Goal: Transaction & Acquisition: Purchase product/service

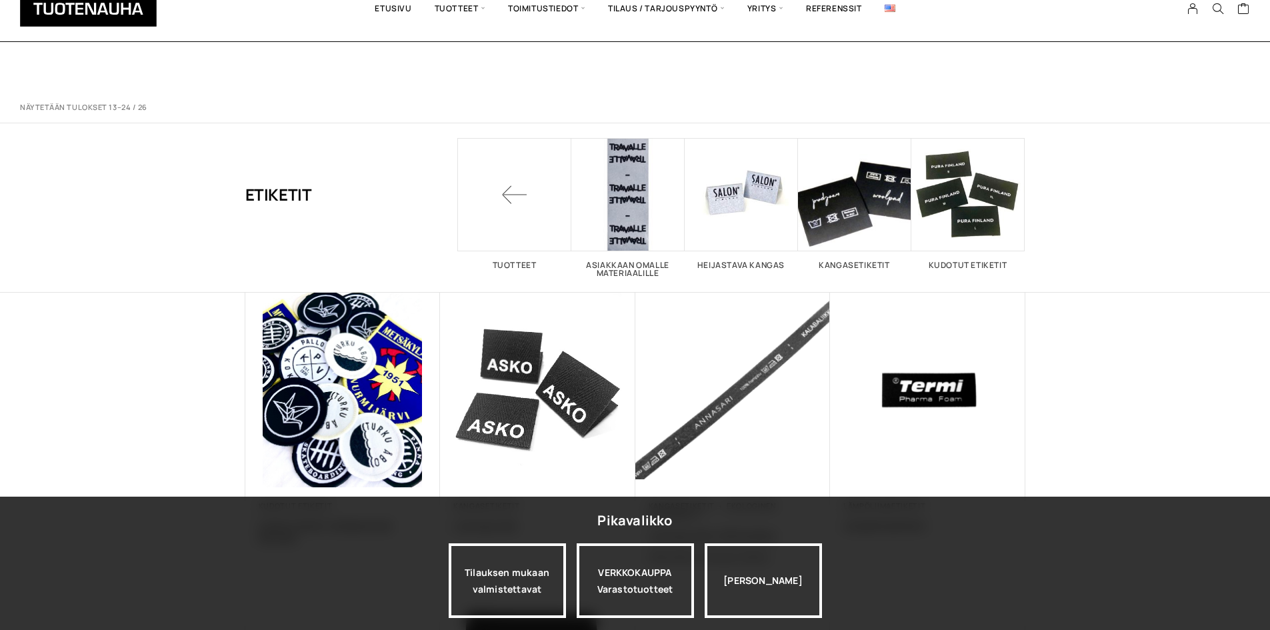
scroll to position [805, 0]
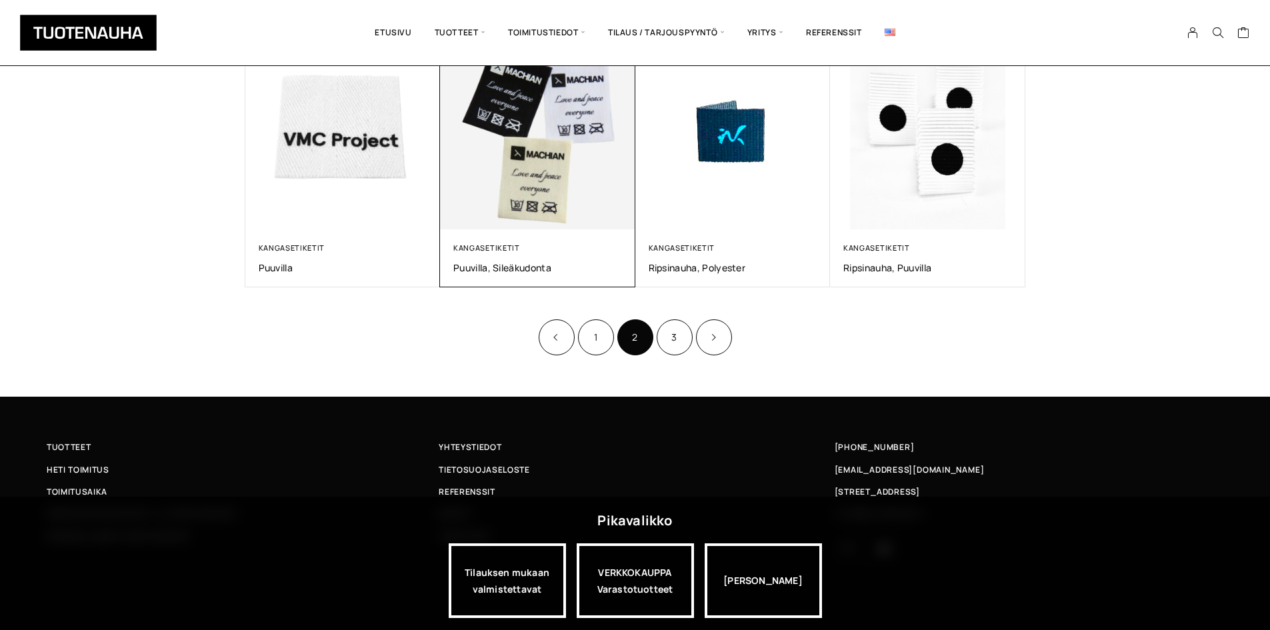
click at [494, 122] on img at bounding box center [537, 132] width 195 height 195
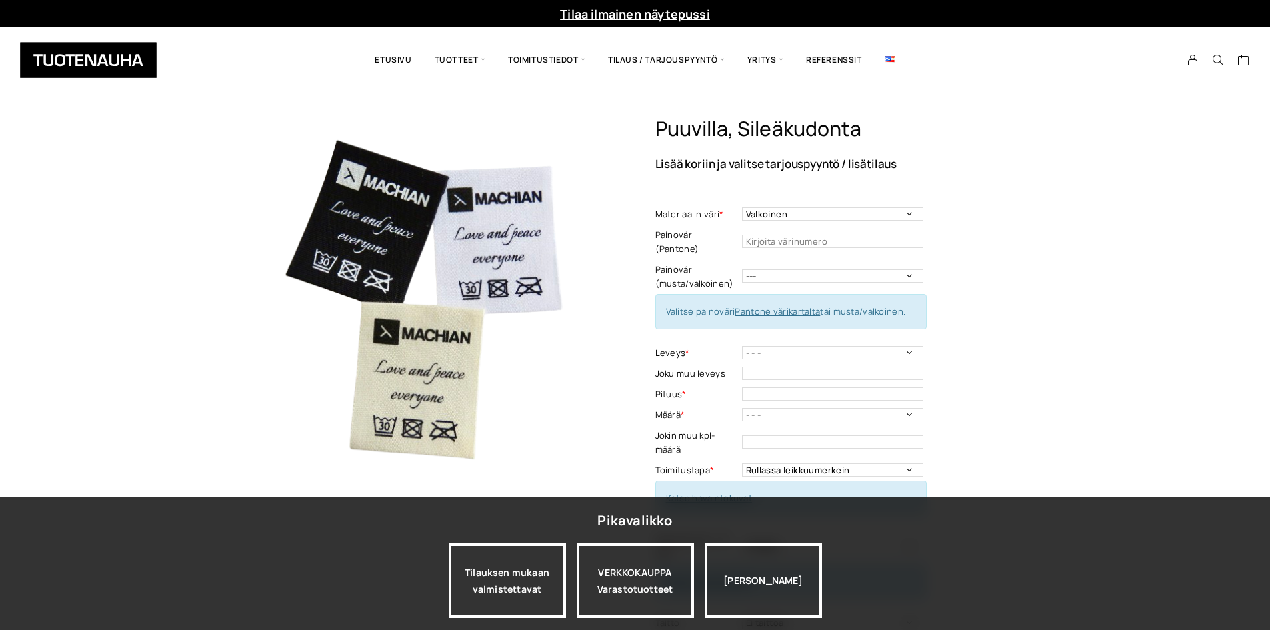
click at [433, 379] on img at bounding box center [421, 293] width 353 height 353
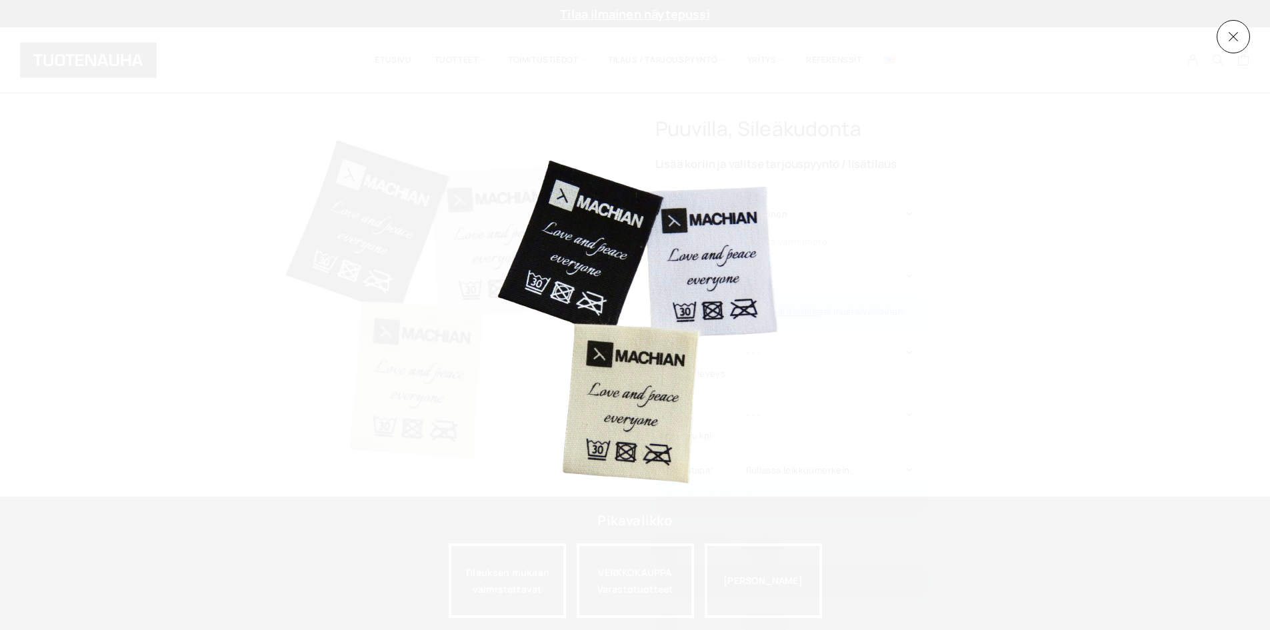
click at [1104, 57] on div at bounding box center [635, 315] width 1270 height 630
